Goal: Task Accomplishment & Management: Manage account settings

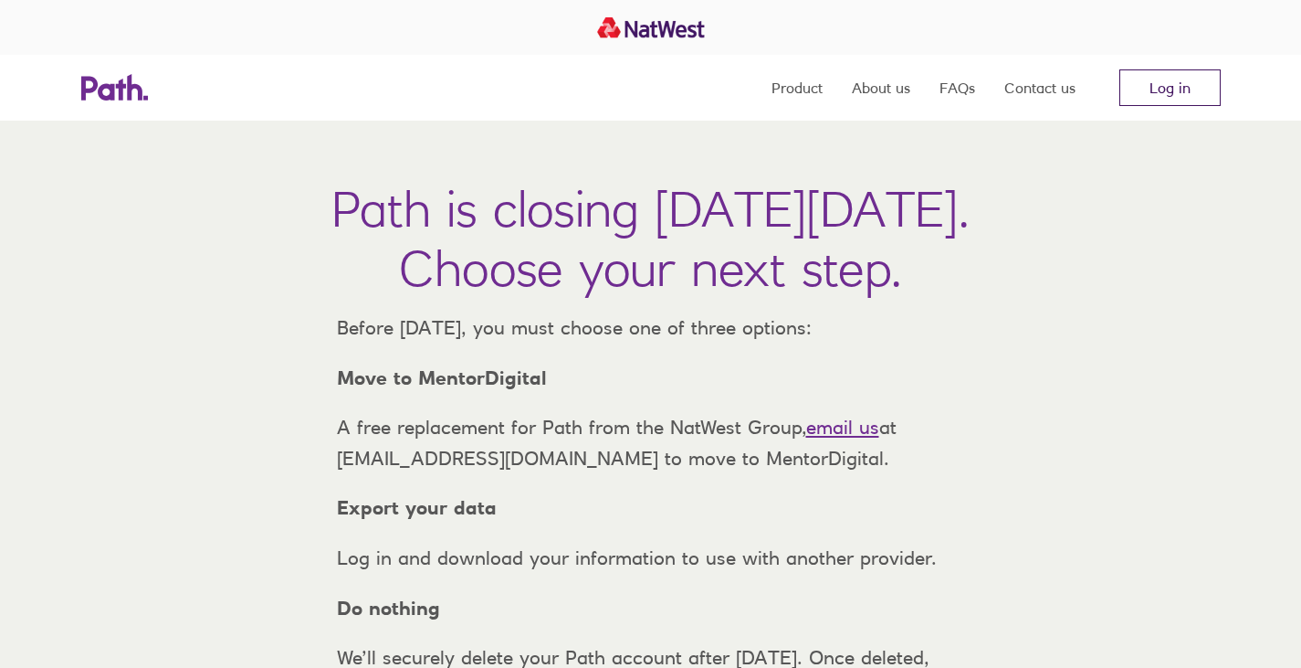
click at [1178, 85] on link "Log in" at bounding box center [1170, 87] width 101 height 37
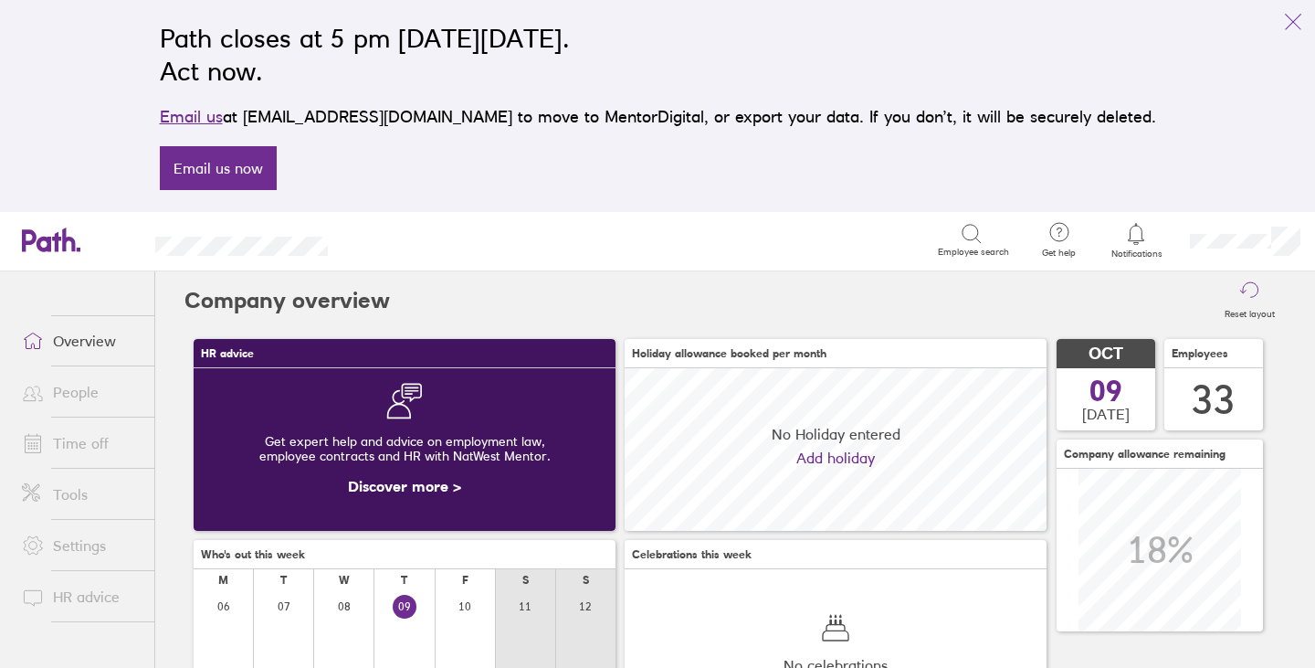
scroll to position [163, 422]
click at [93, 444] on link "Time off" at bounding box center [80, 443] width 147 height 37
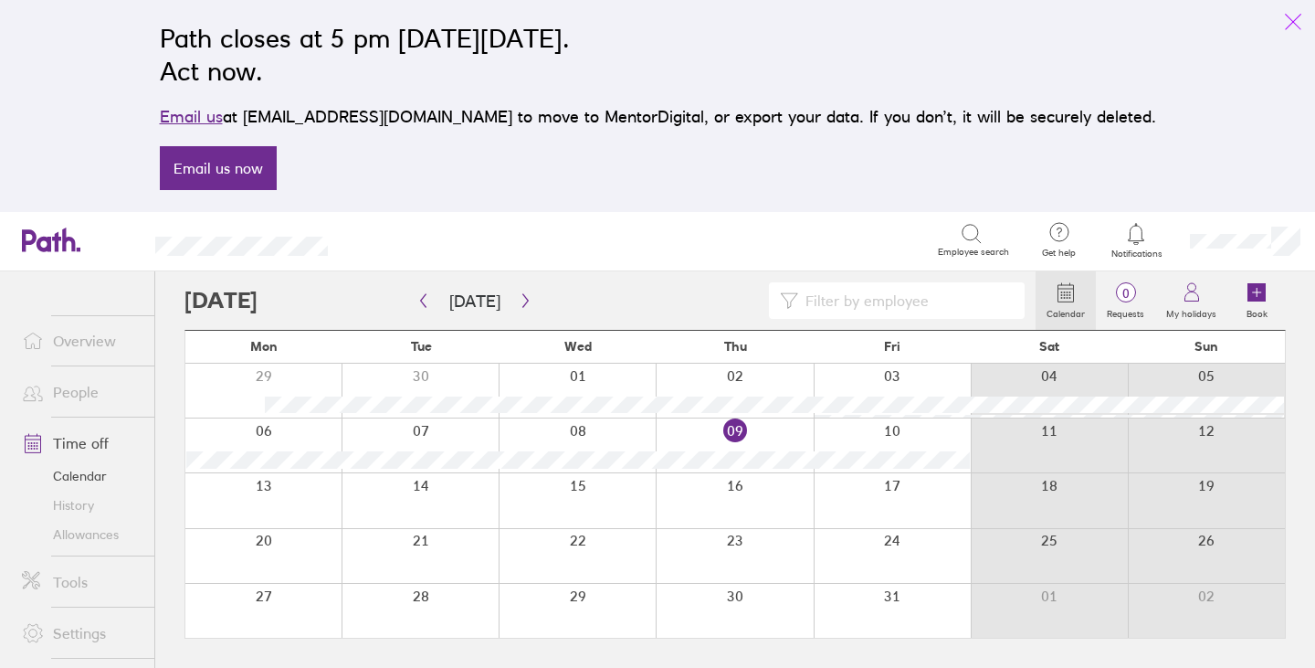
click at [1293, 16] on icon "link" at bounding box center [1293, 22] width 22 height 22
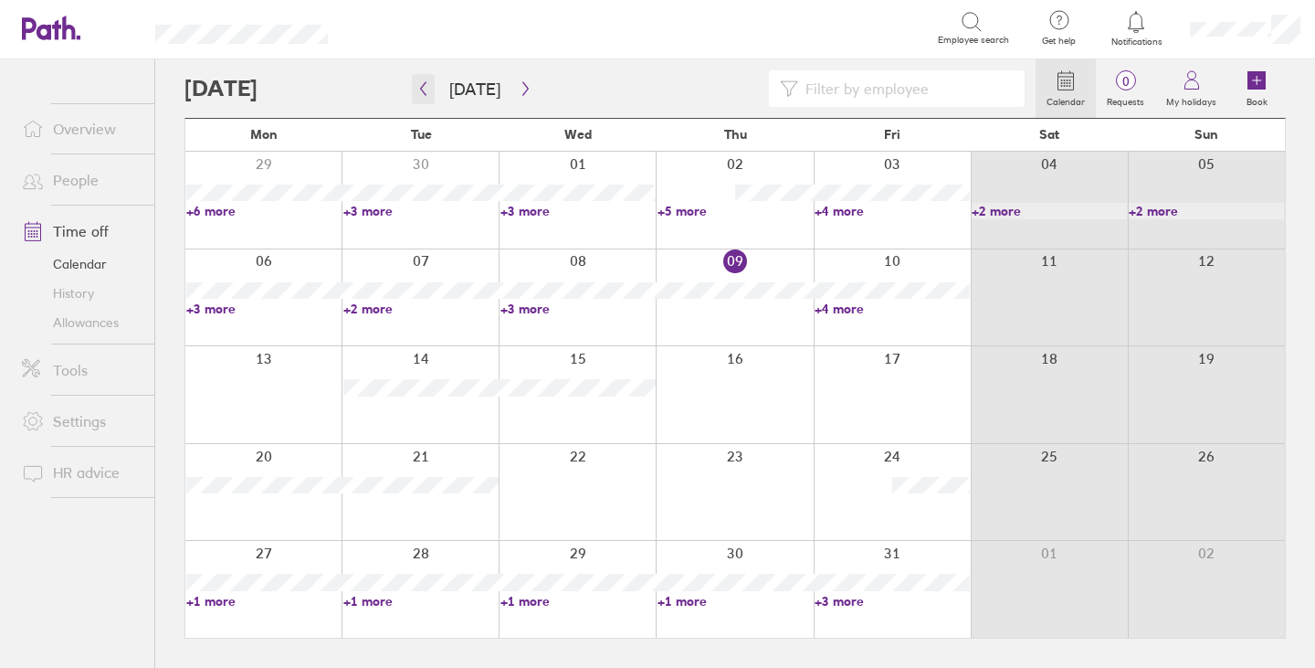
click at [421, 88] on icon "button" at bounding box center [423, 89] width 5 height 14
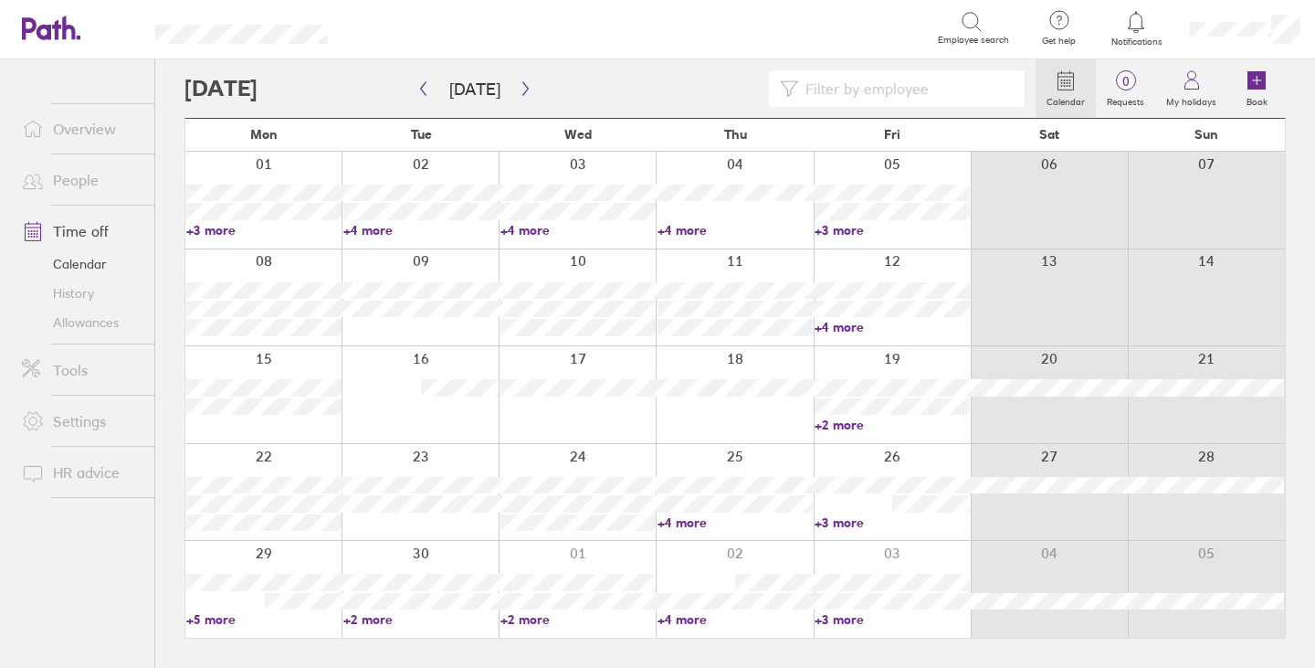
click at [849, 84] on input at bounding box center [906, 88] width 216 height 35
type input "u"
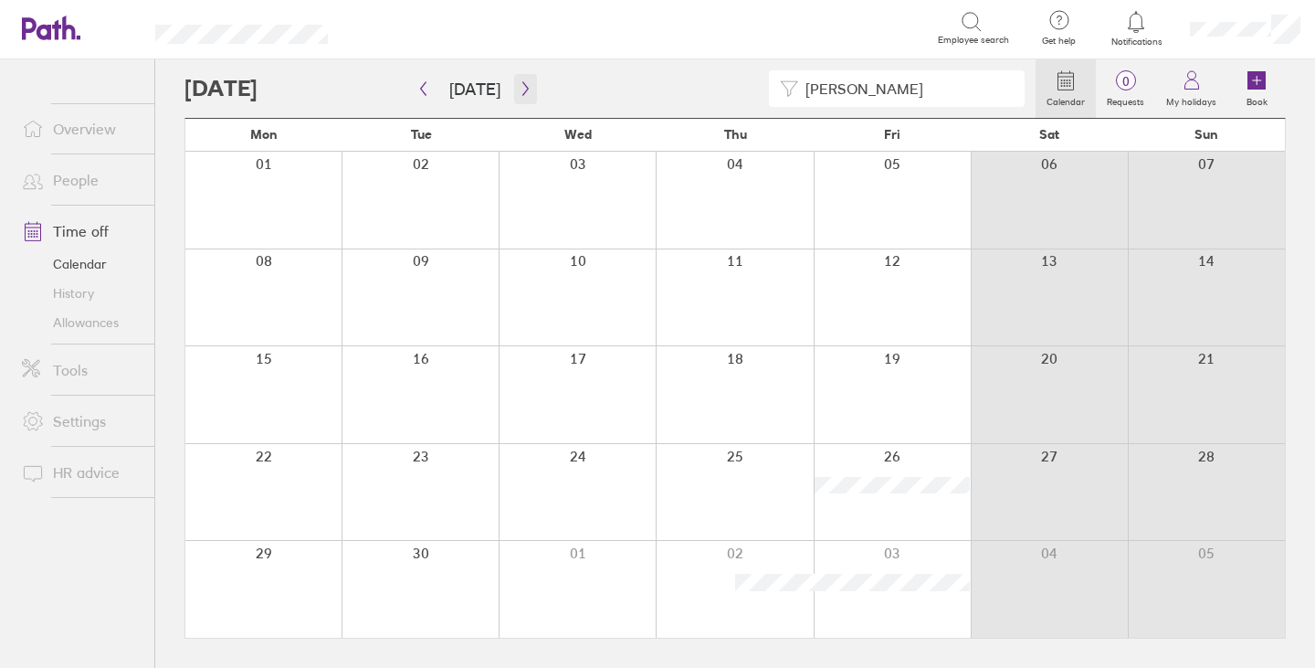
type input "julian"
click at [525, 95] on icon "button" at bounding box center [526, 88] width 14 height 15
